Goal: Find specific page/section: Find specific page/section

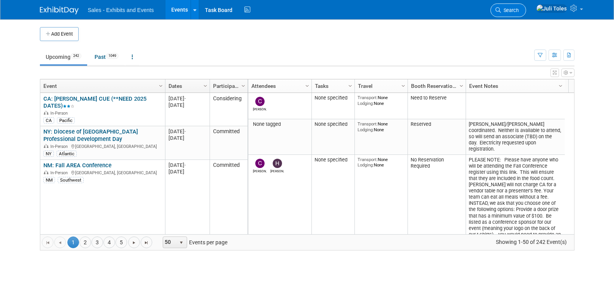
click at [518, 10] on span "Search" at bounding box center [510, 10] width 18 height 6
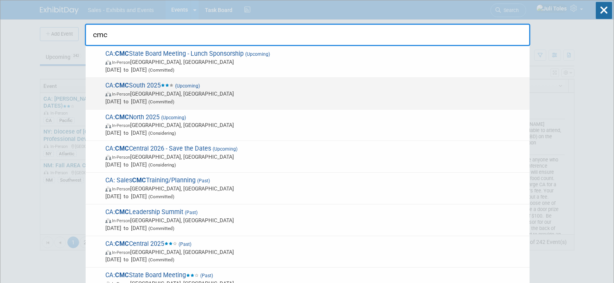
type input "cmc"
click at [148, 87] on span "CA: CMC South 2025 (Upcoming) In-Person [GEOGRAPHIC_DATA], [GEOGRAPHIC_DATA] [D…" at bounding box center [314, 94] width 422 height 24
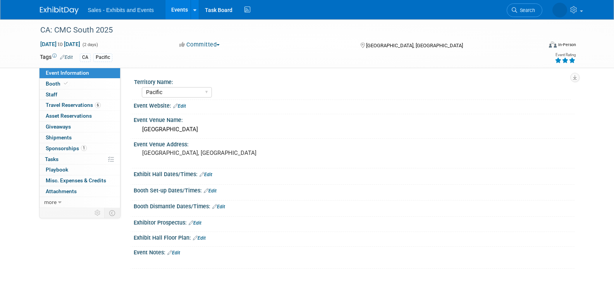
select select "Pacific"
click at [62, 150] on span "Sponsorships 1" at bounding box center [66, 148] width 41 height 6
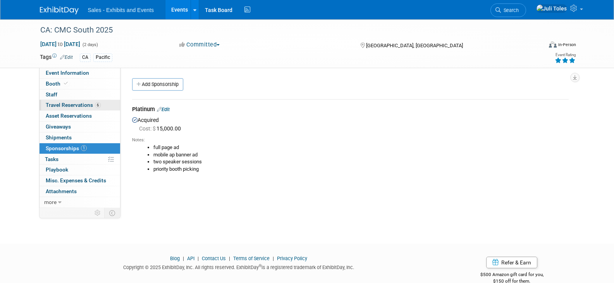
click at [81, 103] on span "Travel Reservations 6" at bounding box center [73, 105] width 55 height 6
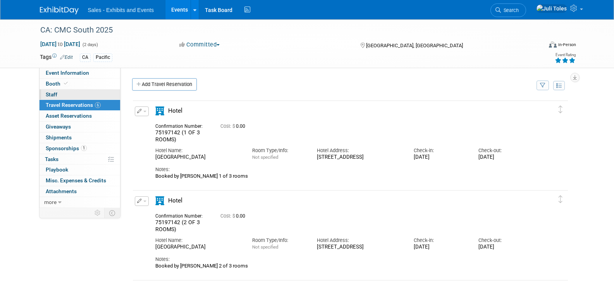
click at [57, 95] on link "0 Staff 0" at bounding box center [79, 94] width 81 height 10
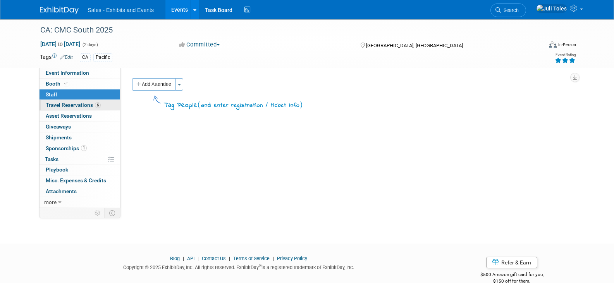
click at [50, 105] on span "Travel Reservations 6" at bounding box center [73, 105] width 55 height 6
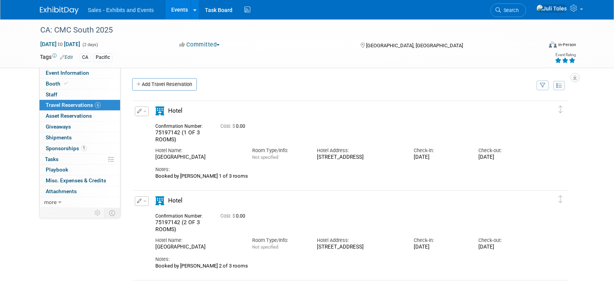
click at [53, 13] on img at bounding box center [59, 11] width 39 height 8
